Goal: Transaction & Acquisition: Purchase product/service

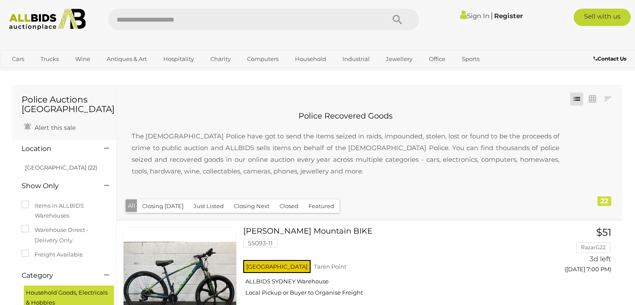
scroll to position [1, 0]
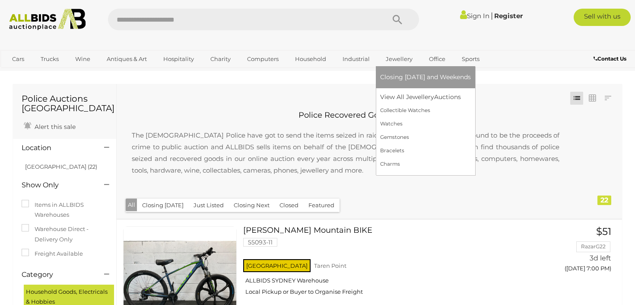
click at [398, 57] on link "Jewellery" at bounding box center [399, 59] width 38 height 14
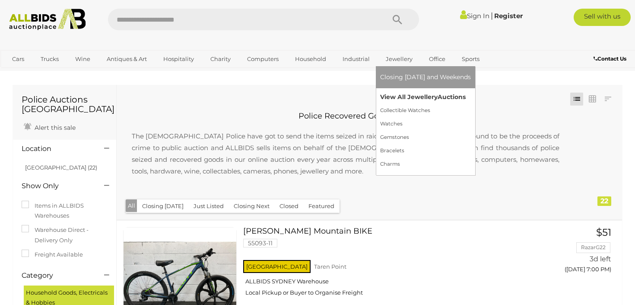
click at [402, 96] on link "View All Jewellery Auctions" at bounding box center [425, 96] width 91 height 13
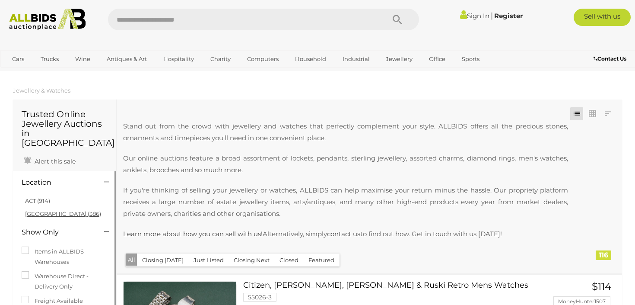
click at [35, 210] on link "[GEOGRAPHIC_DATA] (386)" at bounding box center [63, 213] width 76 height 7
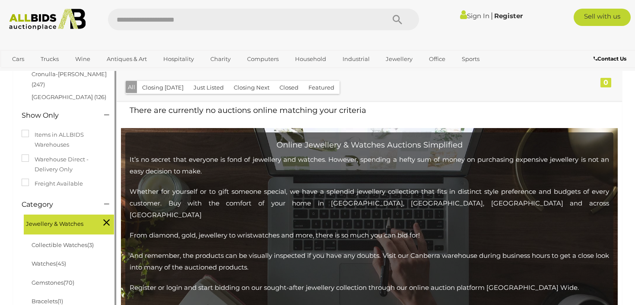
scroll to position [67, 0]
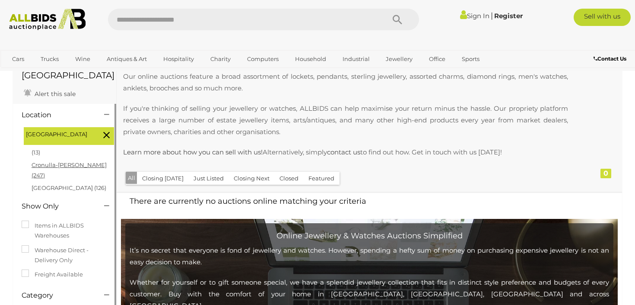
click at [82, 161] on link "Cronulla-sutherland (247)" at bounding box center [69, 169] width 75 height 17
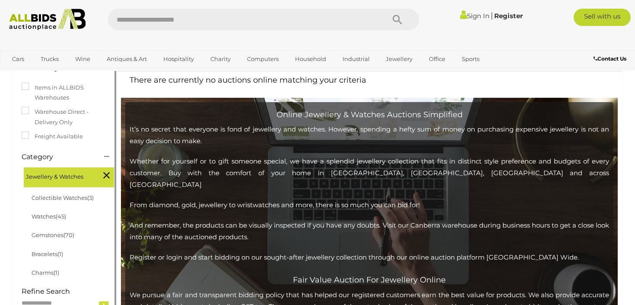
scroll to position [168, 0]
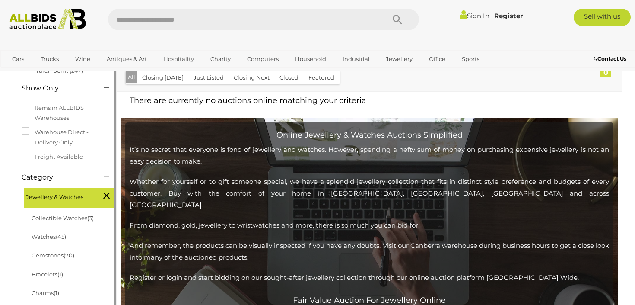
click at [51, 271] on link "Bracelets (1)" at bounding box center [48, 274] width 32 height 7
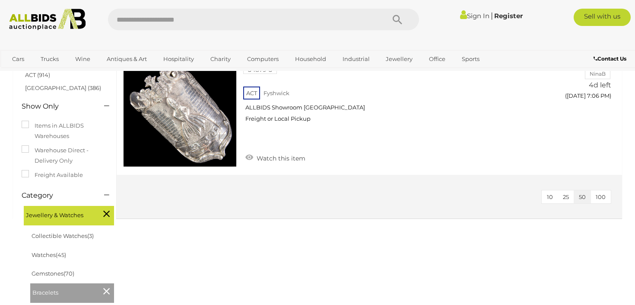
scroll to position [121, 0]
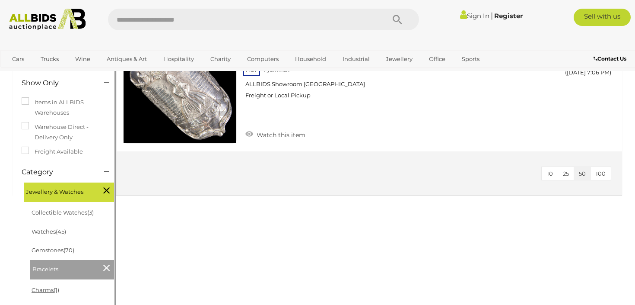
click at [48, 290] on link "Charms (1)" at bounding box center [46, 289] width 28 height 7
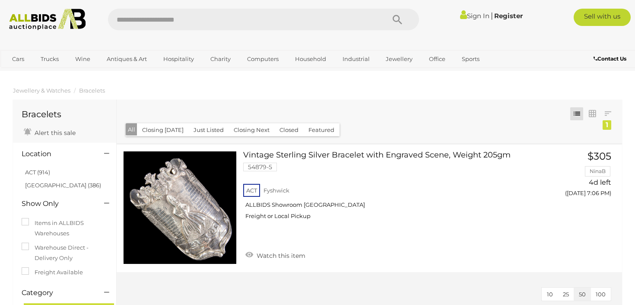
scroll to position [121, 0]
